Goal: Check status: Check status

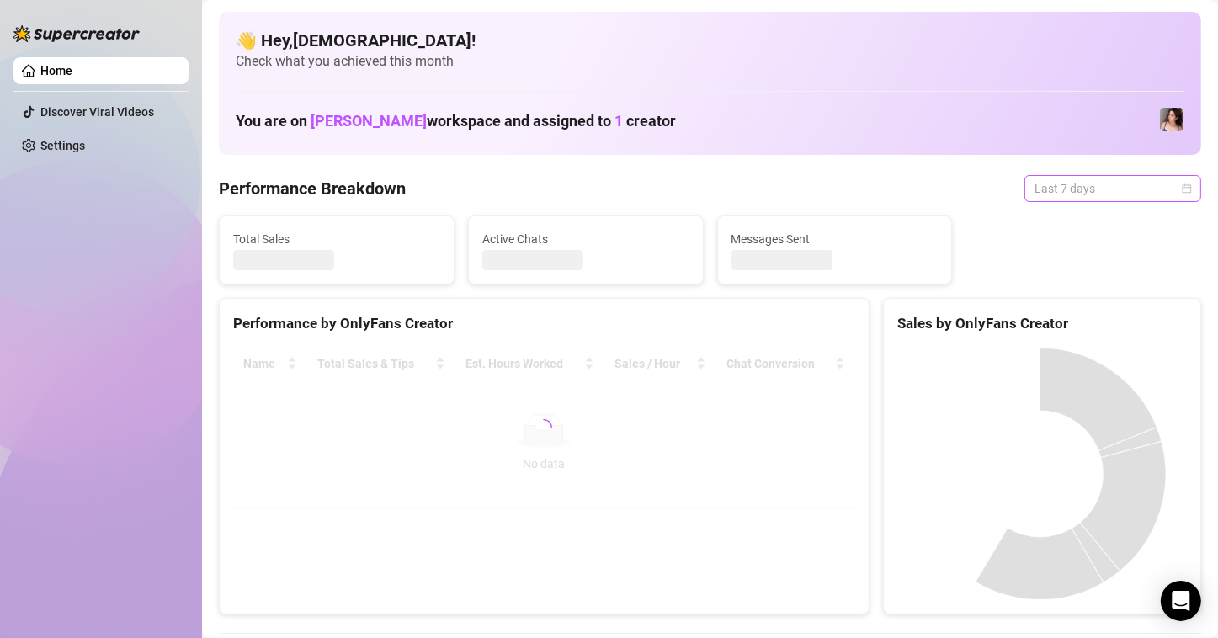
click at [1112, 195] on span "Last 7 days" at bounding box center [1113, 188] width 157 height 25
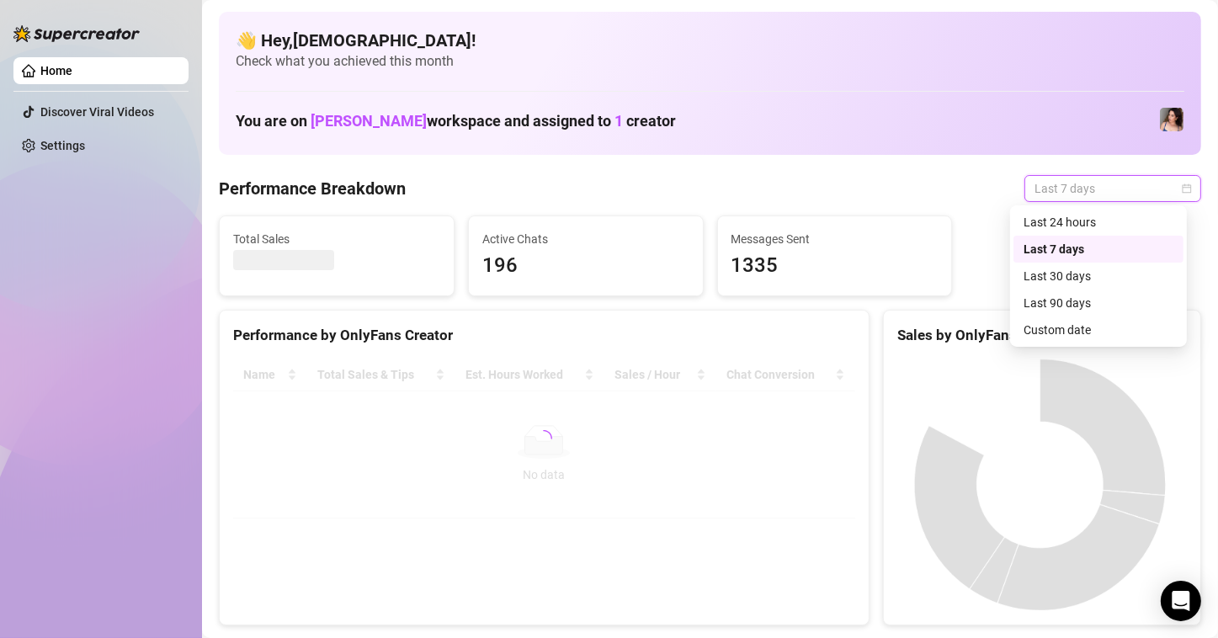
click at [1042, 334] on div "Custom date" at bounding box center [1099, 330] width 150 height 19
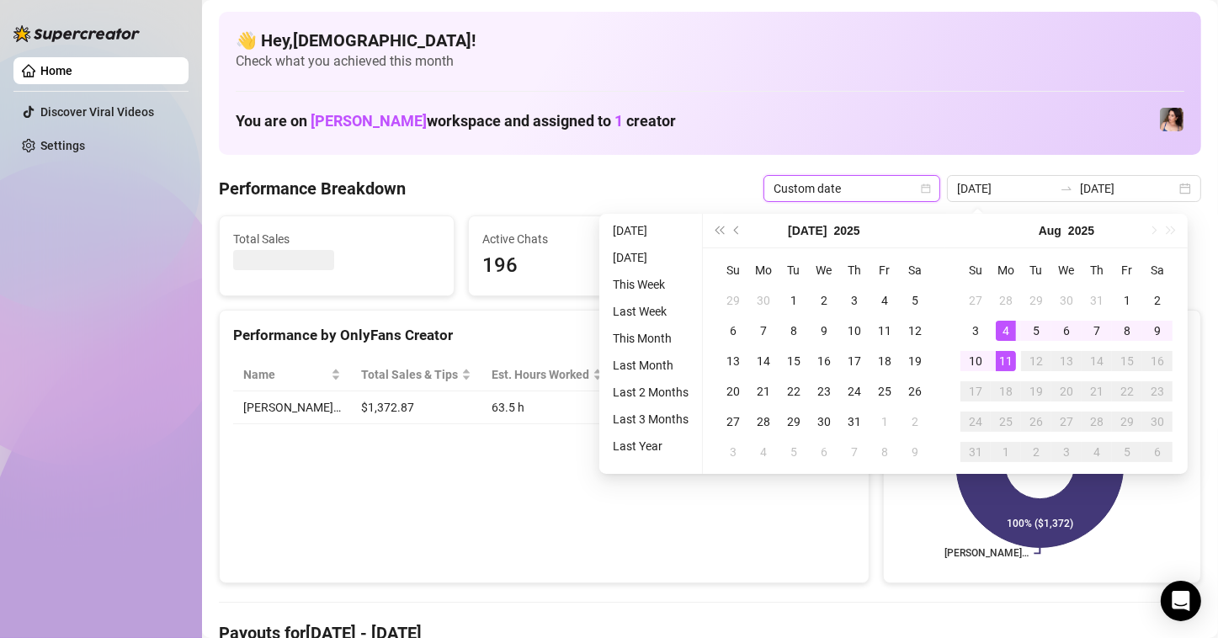
click at [1005, 356] on div "11" at bounding box center [1006, 361] width 20 height 20
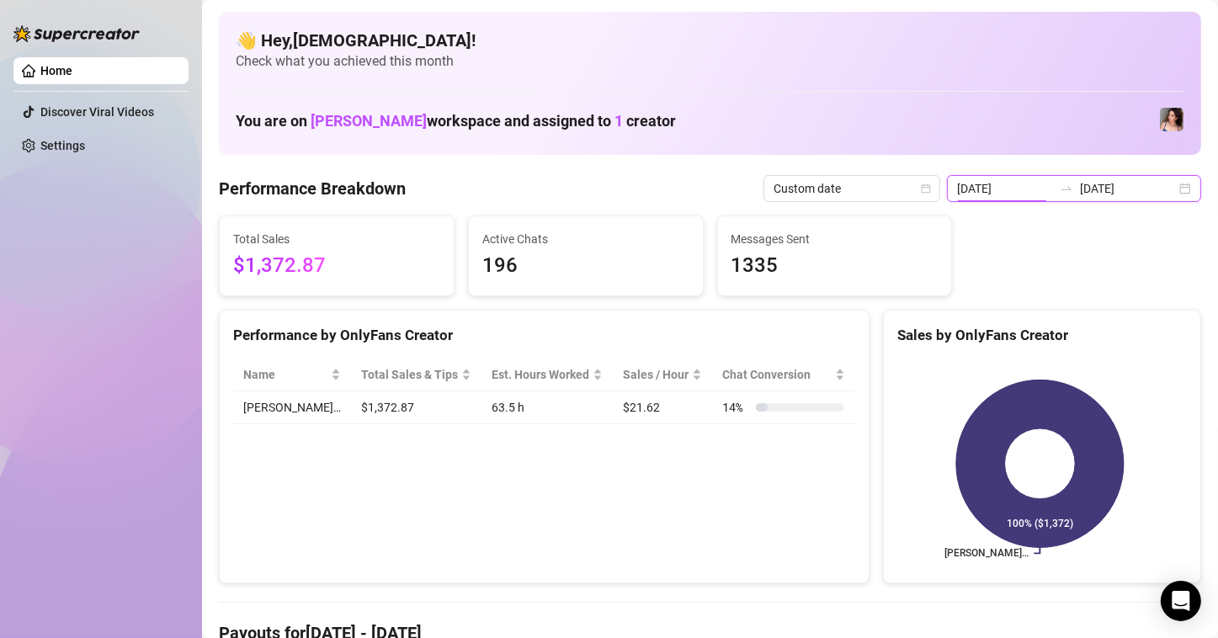
click at [1020, 196] on input "[DATE]" at bounding box center [1005, 188] width 96 height 19
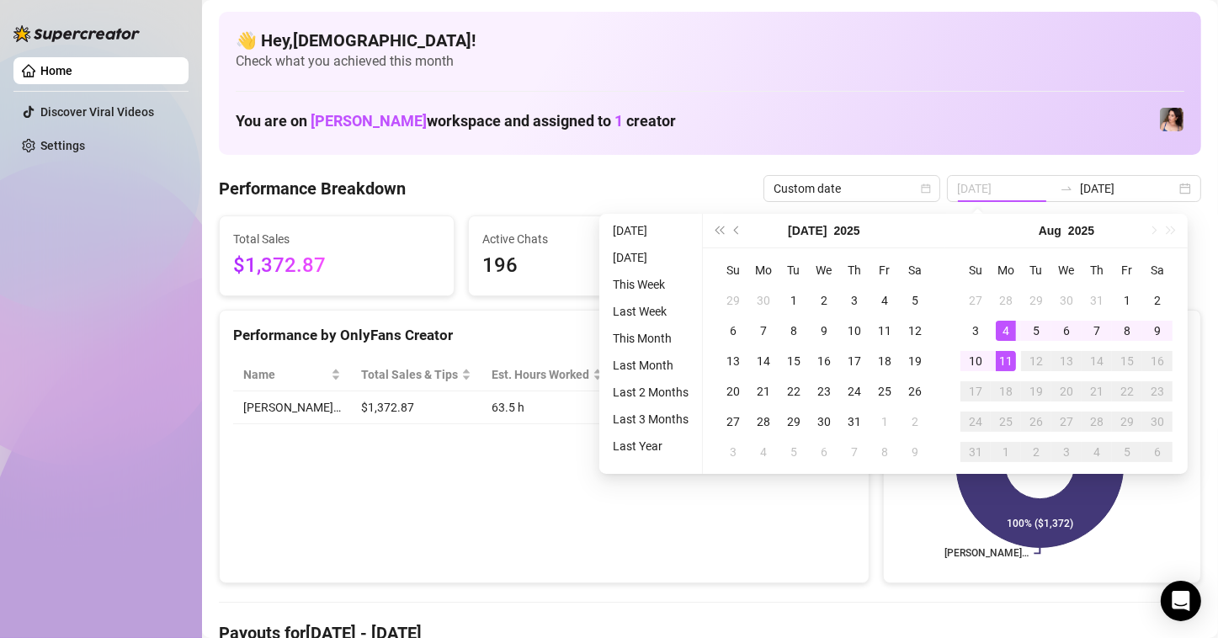
click at [1003, 351] on div "11" at bounding box center [1006, 361] width 20 height 20
type input "[DATE]"
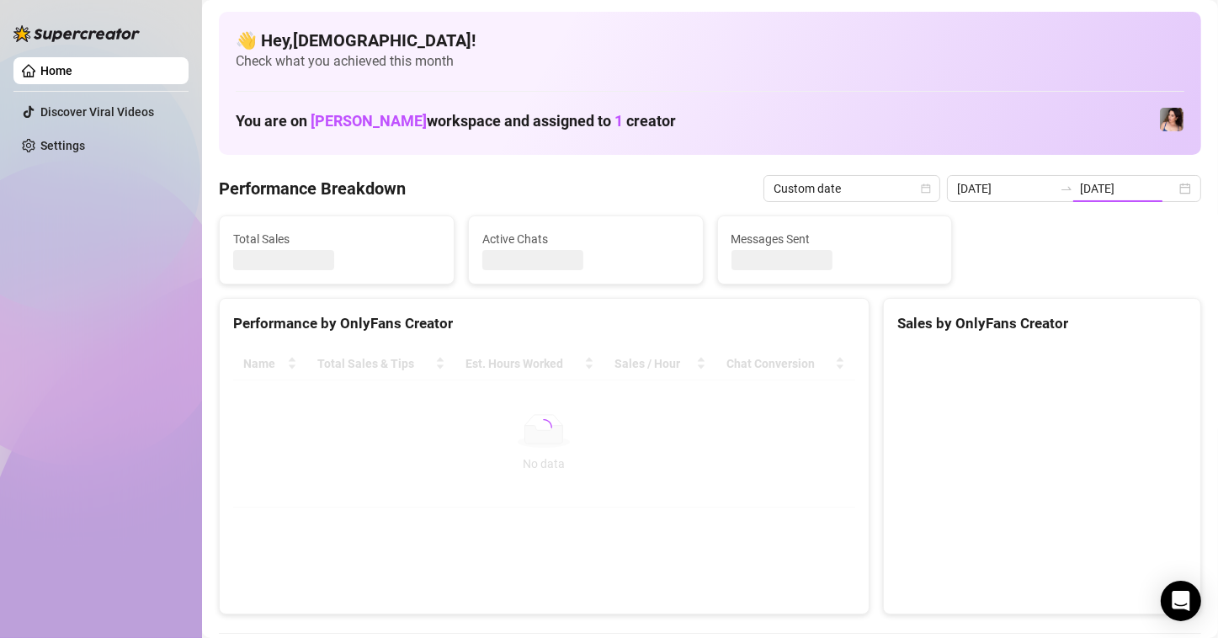
type input "[DATE]"
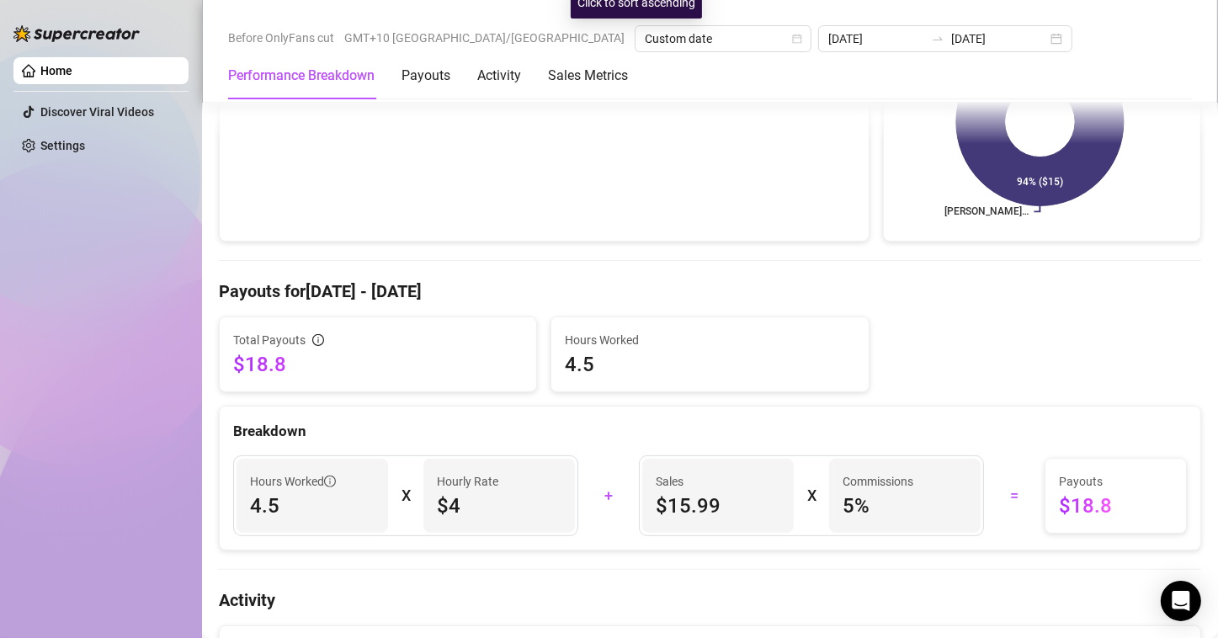
scroll to position [421, 0]
